Goal: Check status: Check status

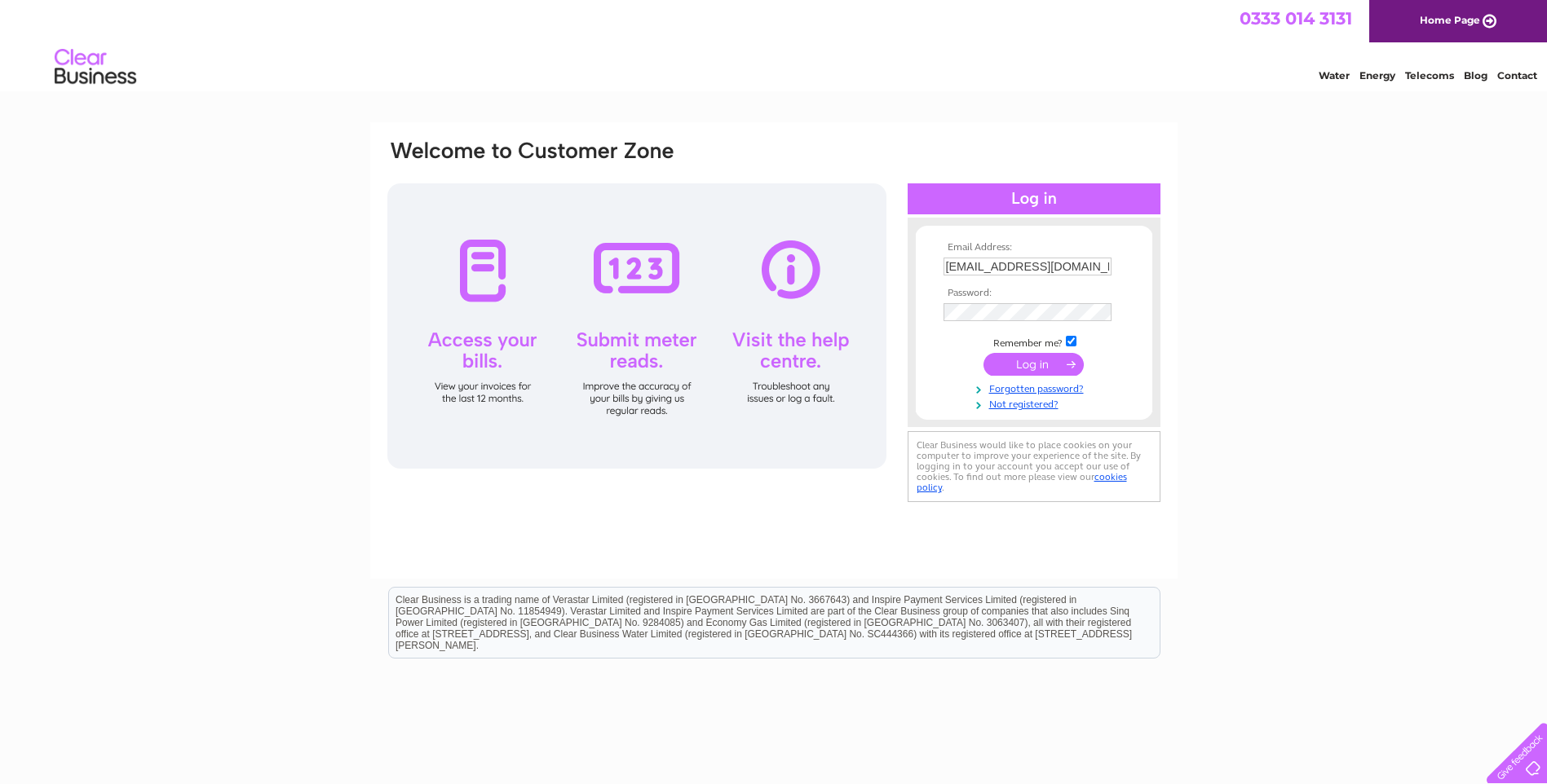
click at [1026, 365] on input "submit" at bounding box center [1033, 364] width 100 height 23
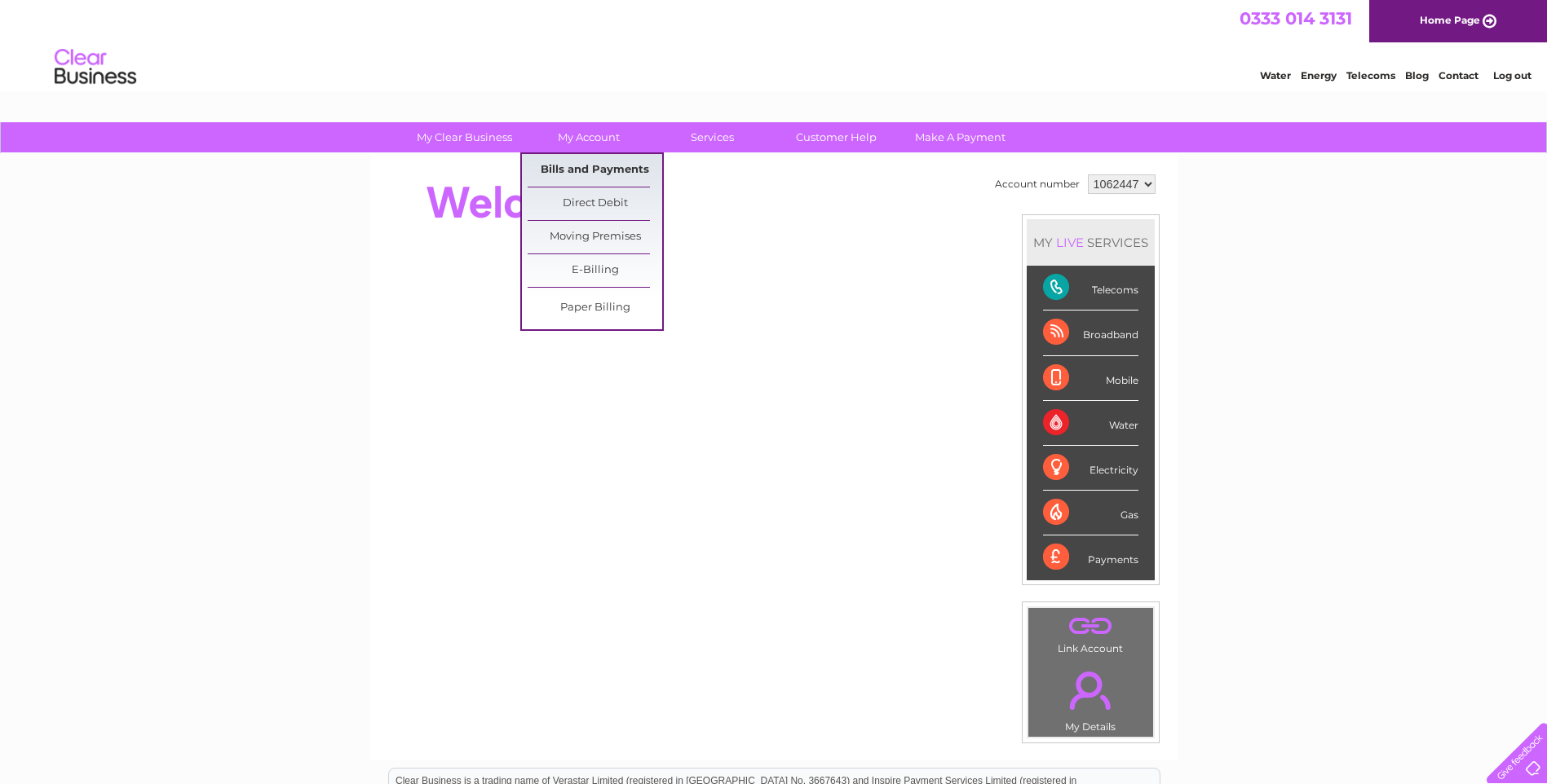
click at [569, 168] on link "Bills and Payments" at bounding box center [594, 171] width 135 height 33
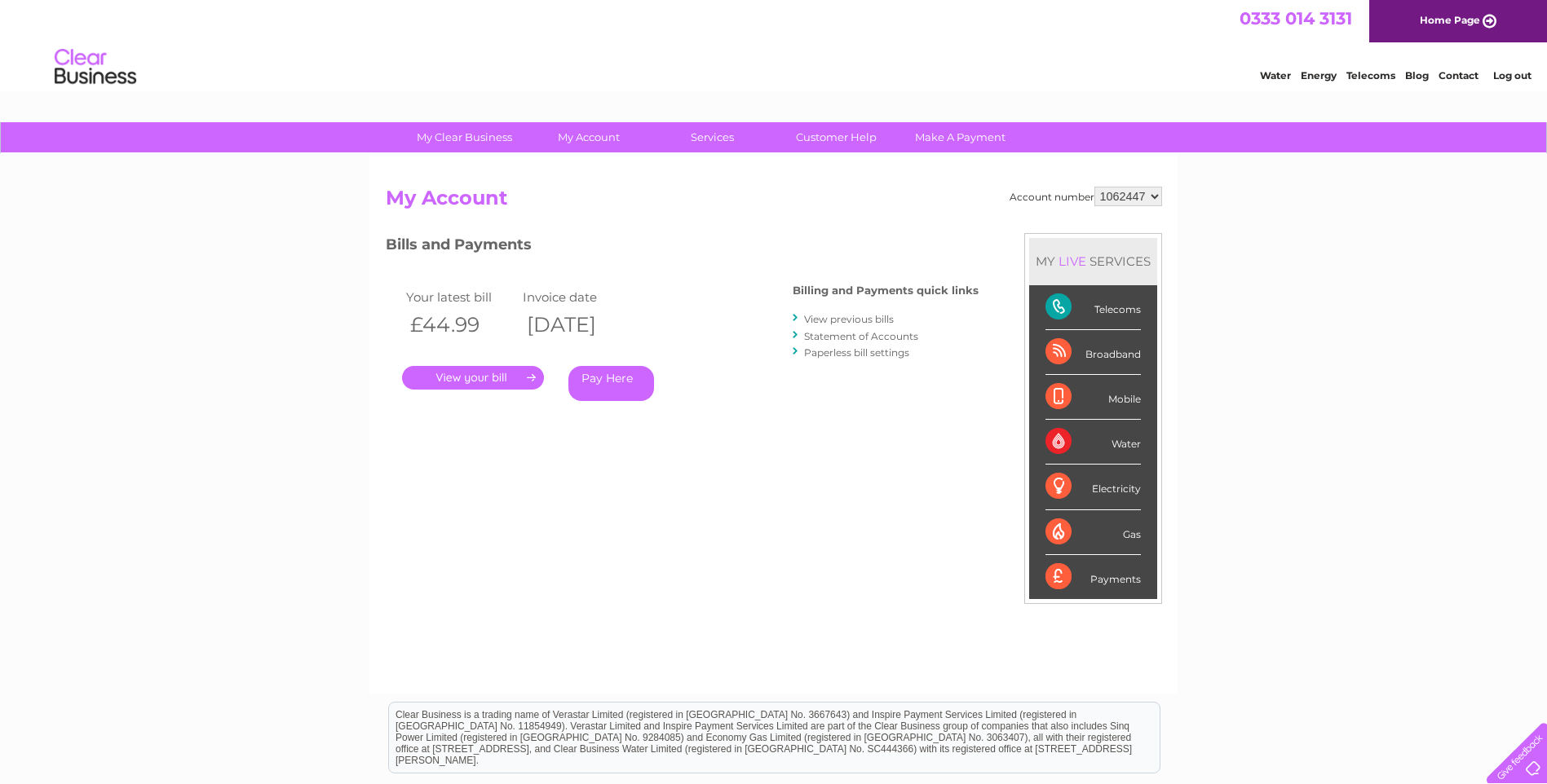
click at [486, 378] on link "." at bounding box center [473, 378] width 142 height 23
